Goal: Navigation & Orientation: Go to known website

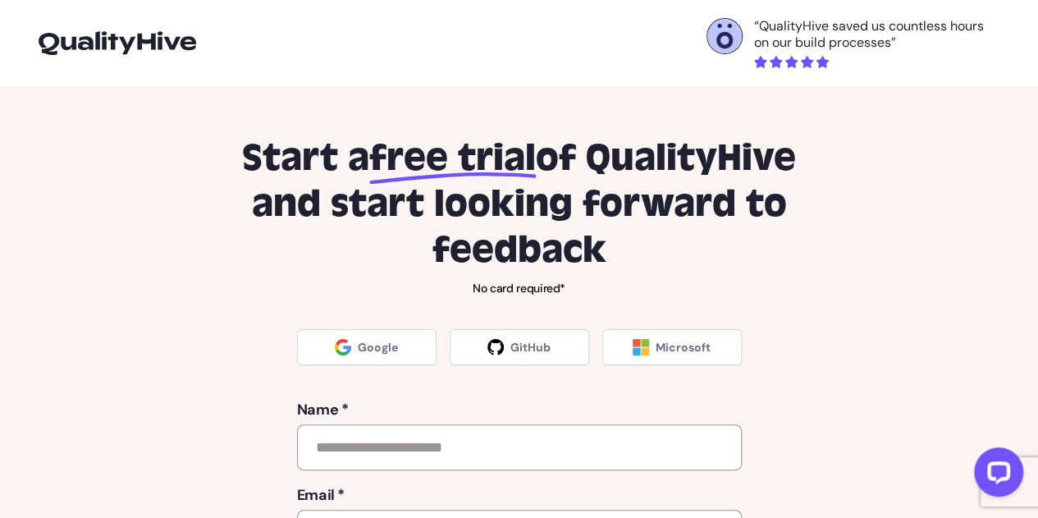
click at [169, 48] on img at bounding box center [118, 42] width 158 height 23
click at [172, 35] on img at bounding box center [118, 42] width 158 height 23
click at [174, 45] on img at bounding box center [118, 42] width 158 height 23
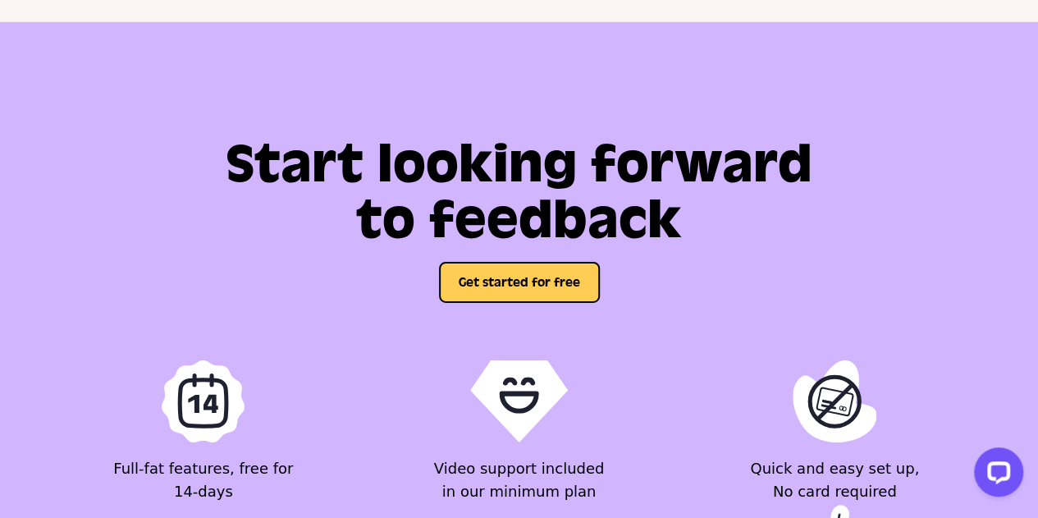
scroll to position [5699, 0]
